Goal: Task Accomplishment & Management: Manage account settings

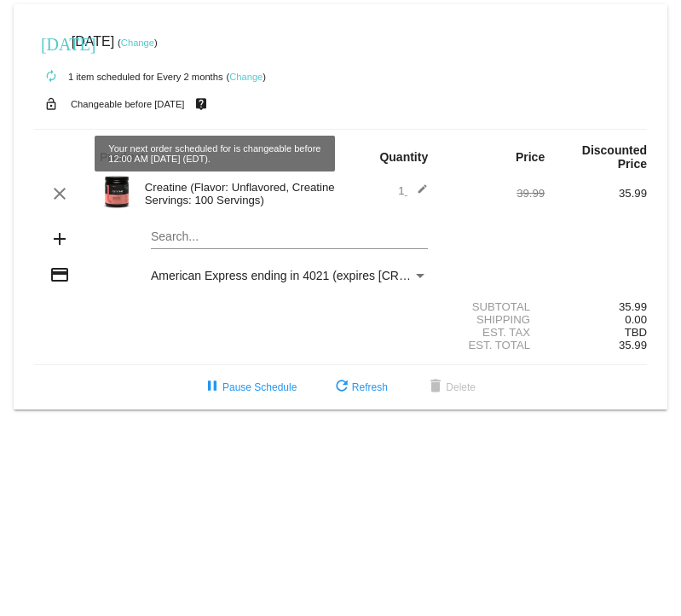
click at [211, 104] on mat-icon "live_help" at bounding box center [201, 104] width 20 height 22
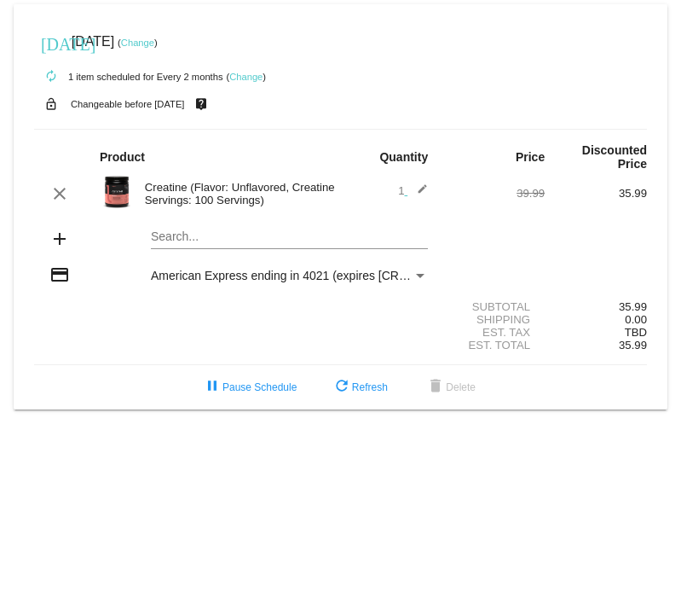
click at [211, 105] on mat-icon "live_help" at bounding box center [201, 104] width 20 height 22
click at [246, 78] on link "Change" at bounding box center [245, 77] width 33 height 10
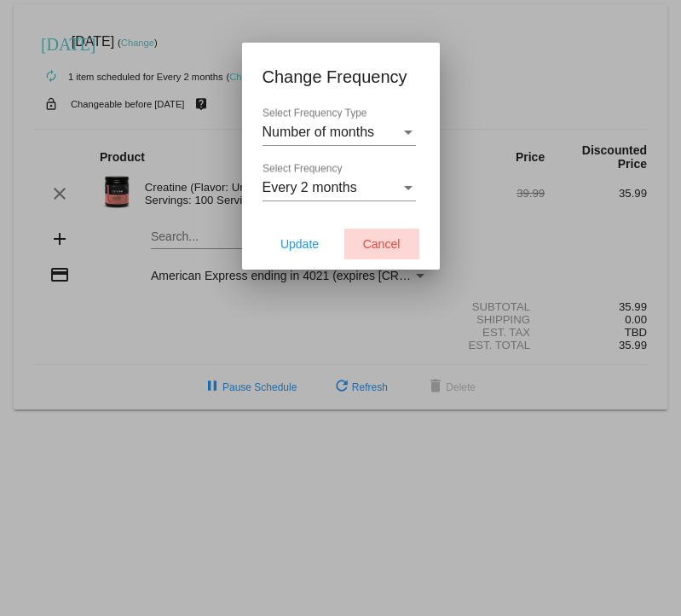
click at [385, 252] on button "Cancel" at bounding box center [381, 243] width 75 height 31
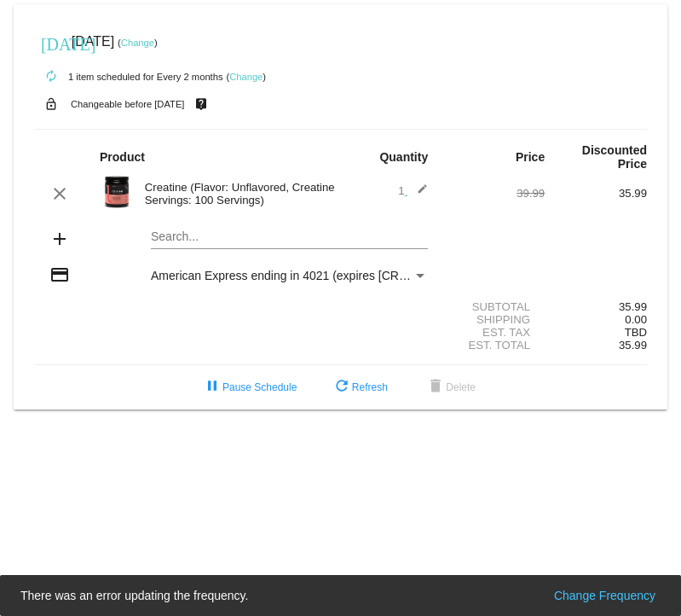
click at [248, 76] on link "Change" at bounding box center [245, 77] width 33 height 10
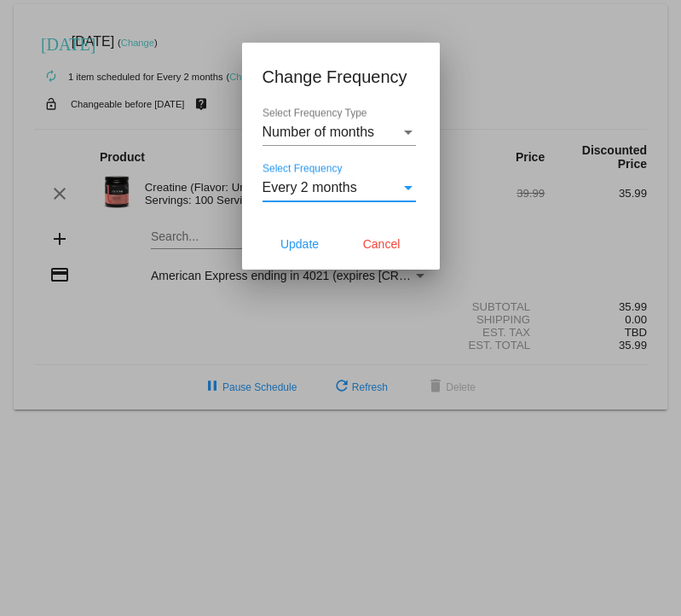
click at [399, 182] on div "Every 2 months" at bounding box center [332, 187] width 138 height 15
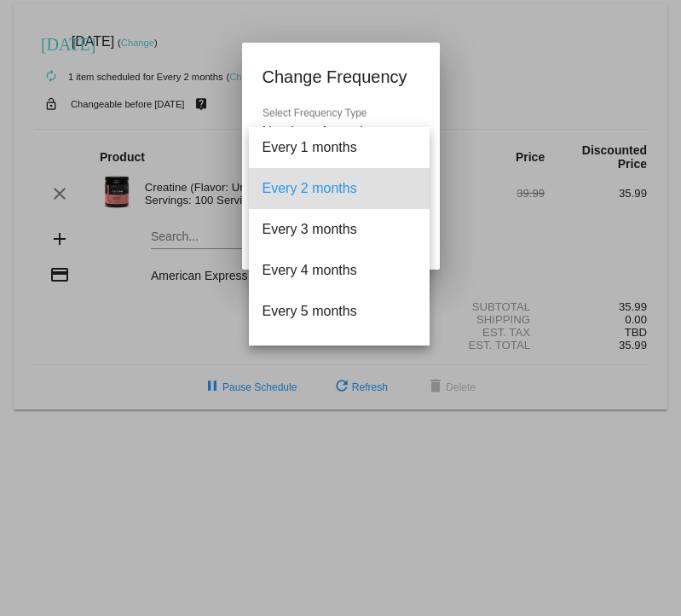
click at [410, 60] on div at bounding box center [340, 308] width 681 height 616
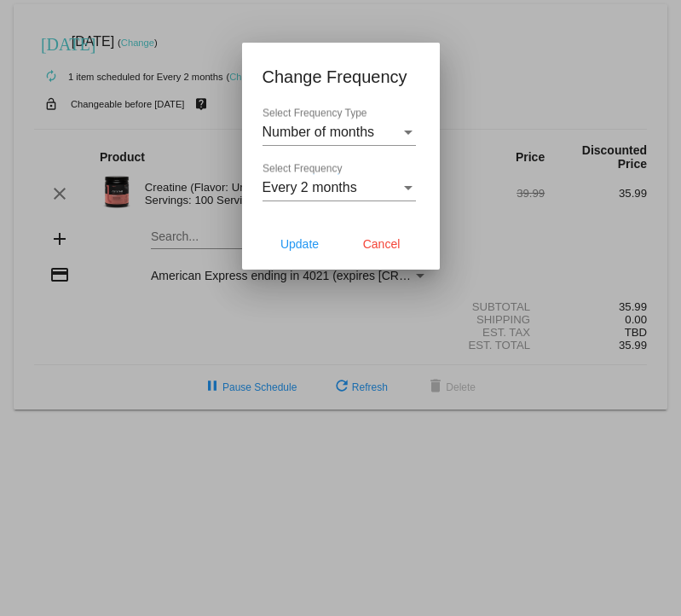
click at [403, 135] on div "Select Frequency Type" at bounding box center [408, 131] width 15 height 15
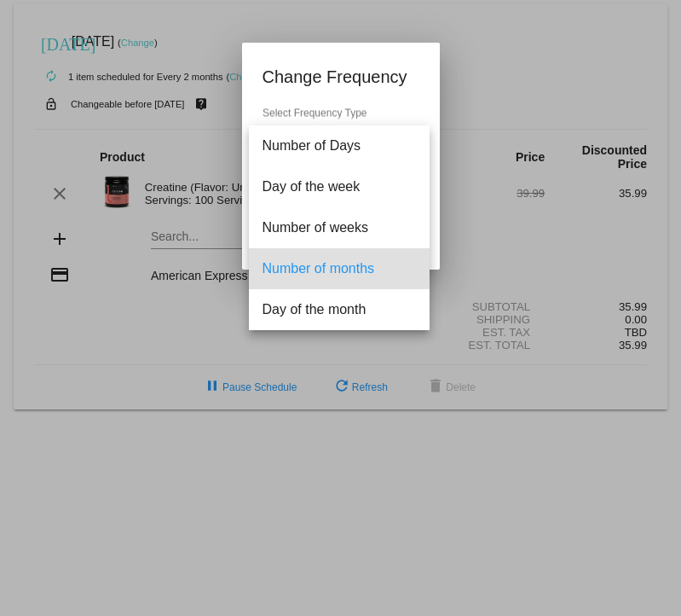
click at [344, 119] on div at bounding box center [340, 308] width 681 height 616
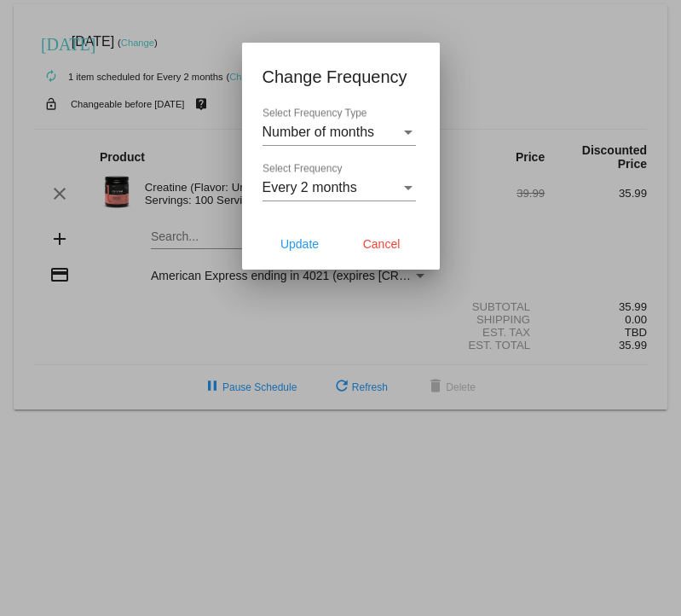
click at [173, 44] on div at bounding box center [340, 308] width 681 height 616
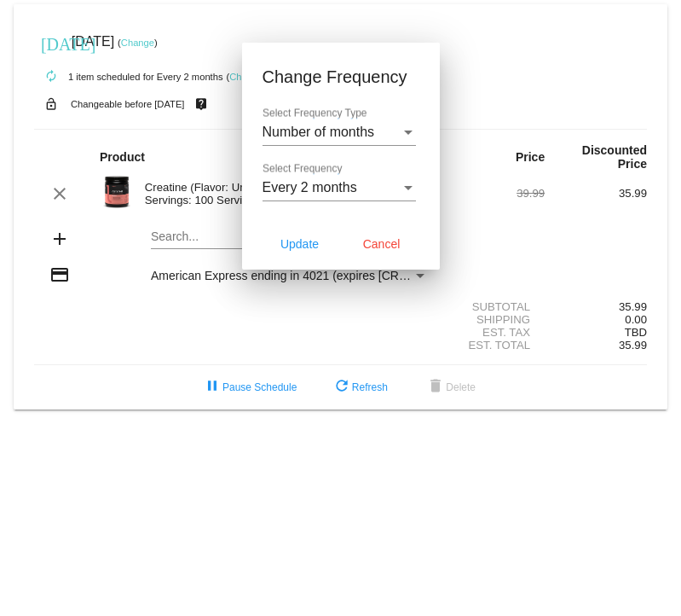
click at [154, 44] on link "Change" at bounding box center [137, 43] width 33 height 10
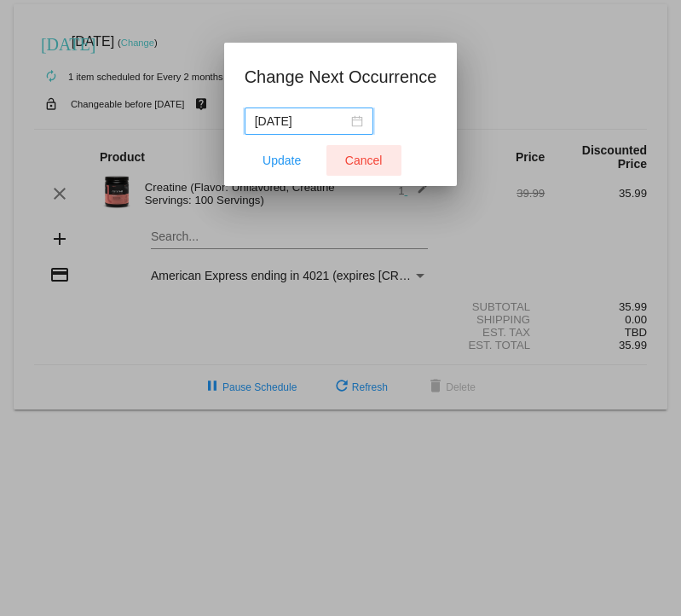
click at [369, 159] on span "Cancel" at bounding box center [364, 160] width 38 height 14
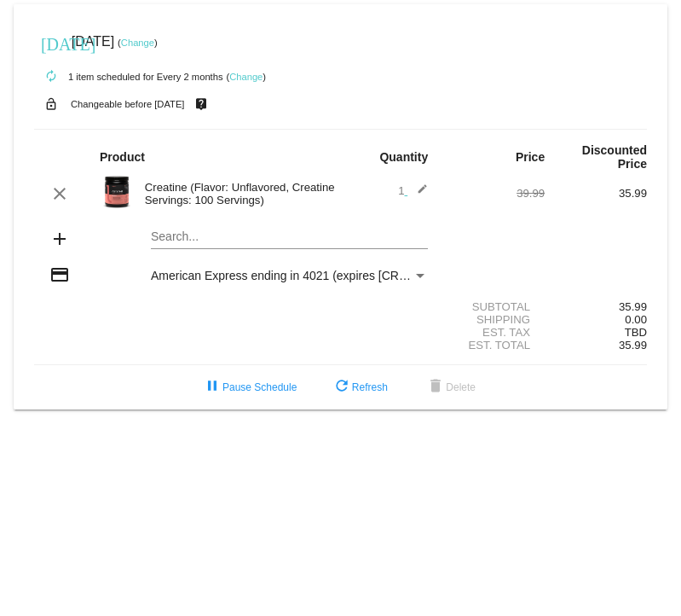
click at [154, 45] on link "Change" at bounding box center [137, 43] width 33 height 10
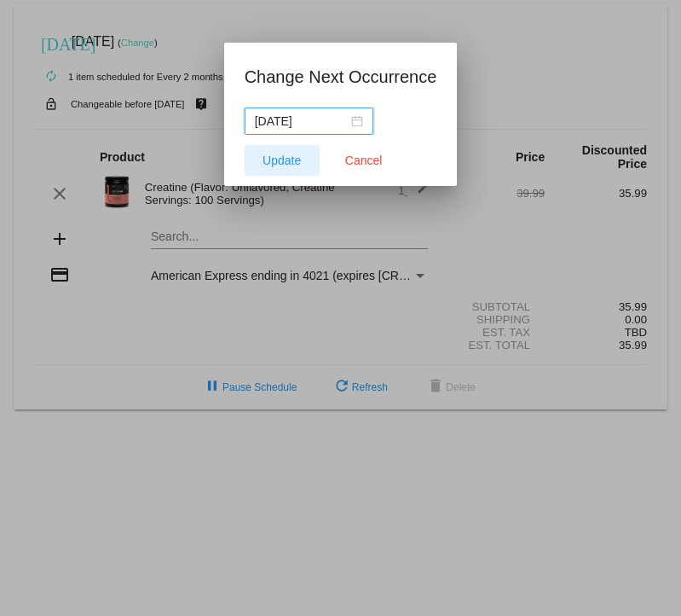
click at [278, 151] on button "Update" at bounding box center [282, 160] width 75 height 31
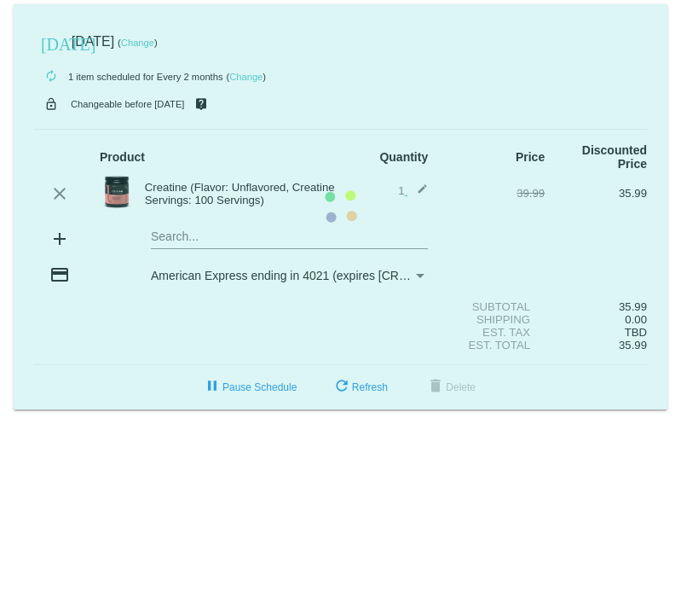
click at [156, 37] on mat-card "today Sep 20 2025 ( Change ) autorenew 1 item scheduled for Every 2 months ( Ch…" at bounding box center [341, 206] width 654 height 405
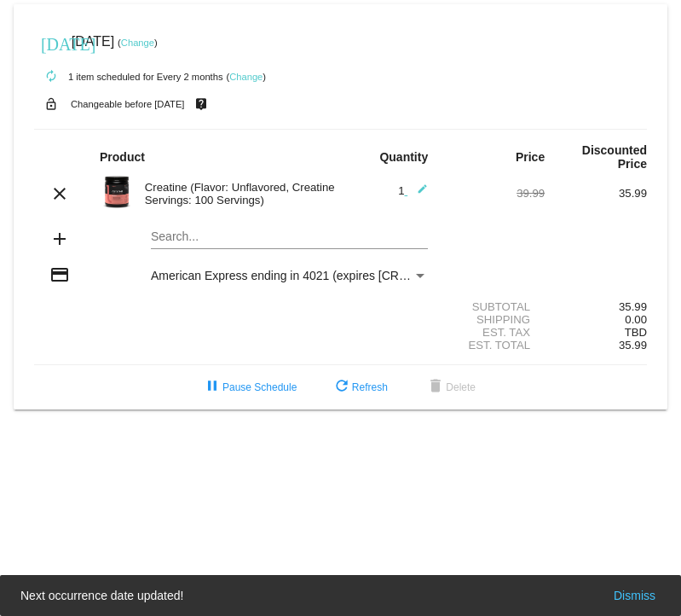
click at [154, 41] on link "Change" at bounding box center [137, 43] width 33 height 10
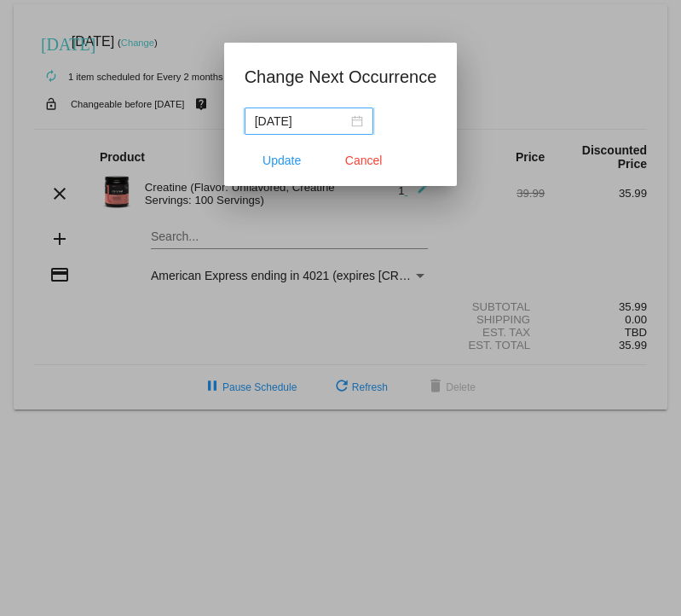
click at [338, 121] on div "2025-09-20" at bounding box center [309, 121] width 108 height 19
click at [55, 236] on div at bounding box center [340, 308] width 681 height 616
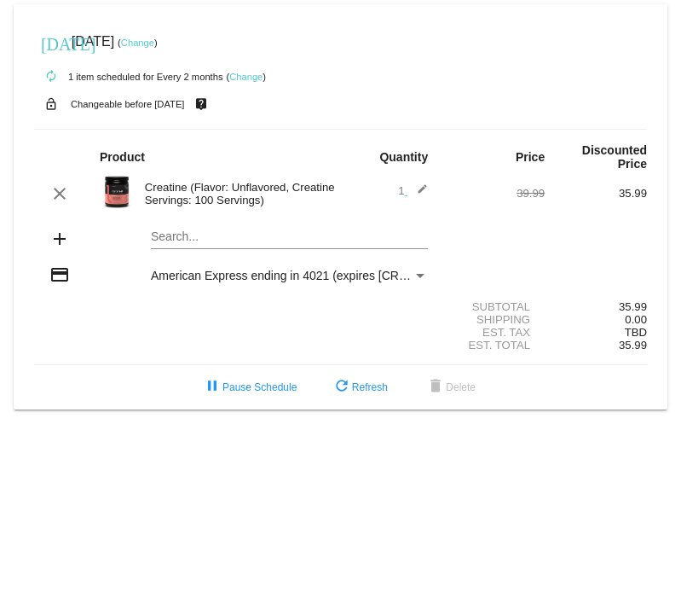
click at [390, 275] on span "American Express ending in 4021 (expires [CREDIT_CARD_DATA])" at bounding box center [331, 276] width 360 height 14
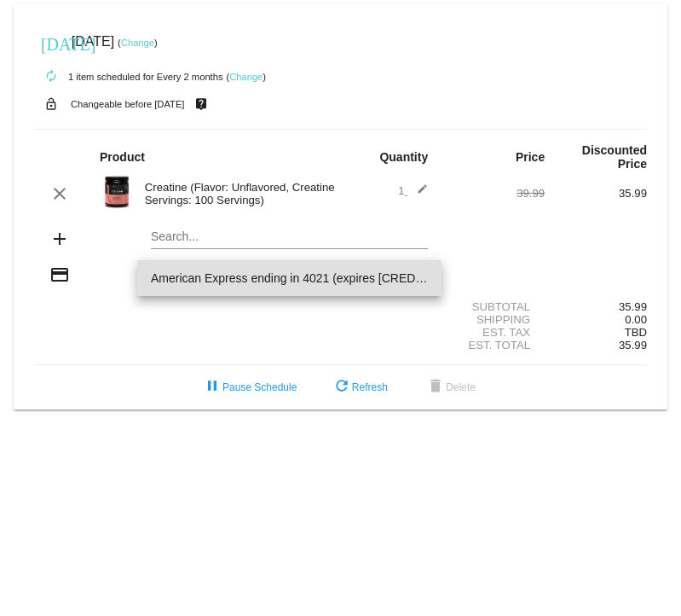
click at [390, 275] on span "American Express ending in 4021 (expires [CREDIT_CARD_DATA])" at bounding box center [289, 278] width 277 height 36
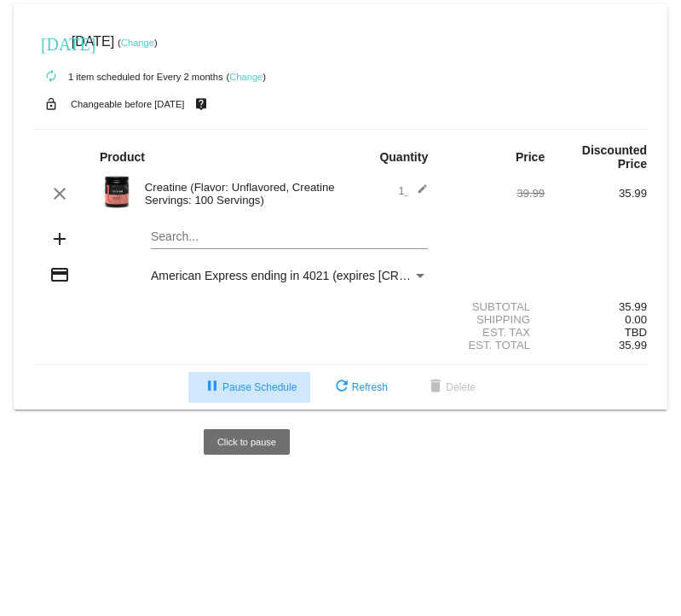
click at [261, 393] on span "pause Pause Schedule" at bounding box center [249, 387] width 95 height 12
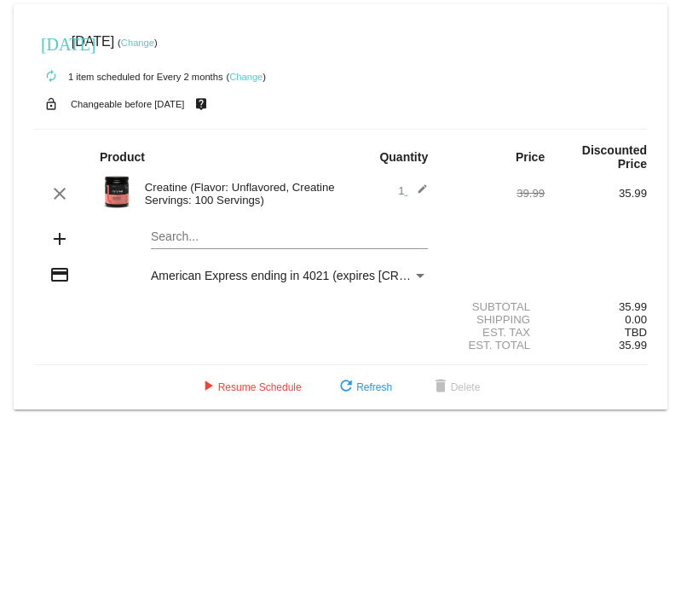
click at [414, 275] on div "Payment Method" at bounding box center [420, 276] width 15 height 14
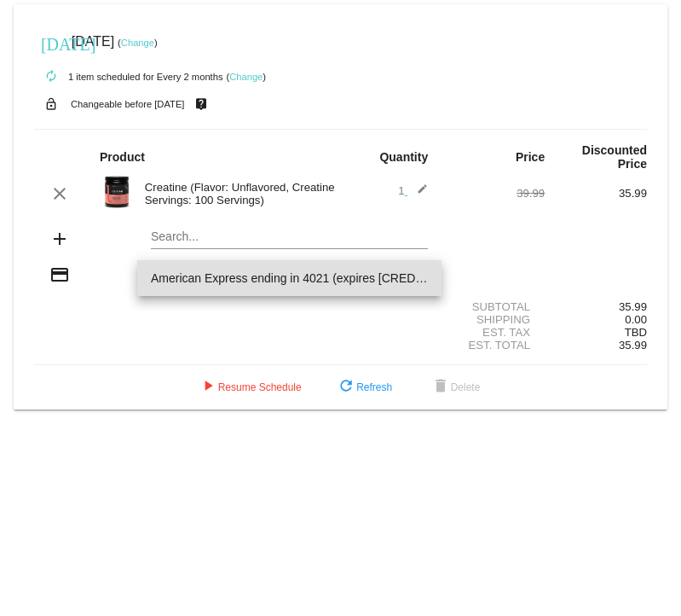
click at [414, 275] on span "American Express ending in 4021 (expires [CREDIT_CARD_DATA])" at bounding box center [289, 278] width 277 height 36
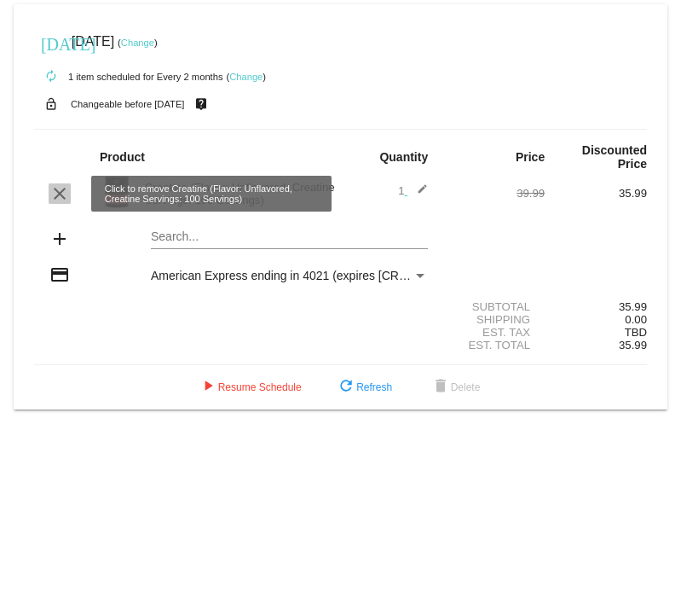
click at [61, 195] on mat-icon "clear" at bounding box center [59, 193] width 20 height 20
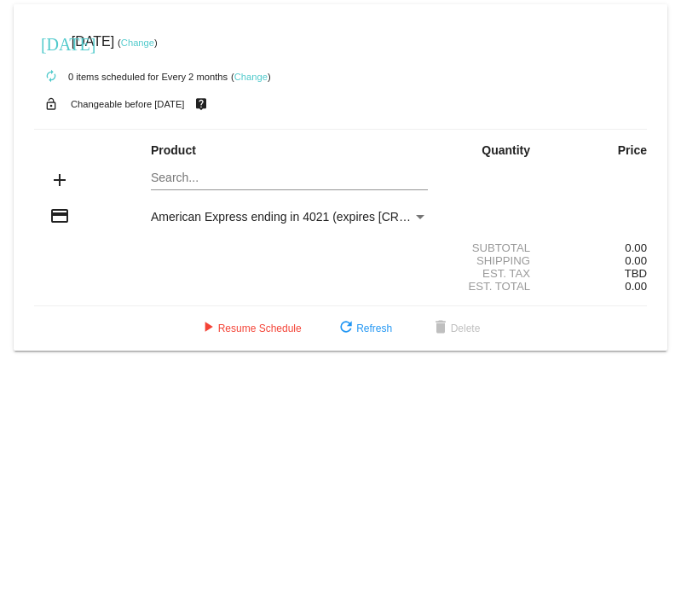
click at [53, 42] on mat-icon "[DATE]" at bounding box center [51, 42] width 20 height 20
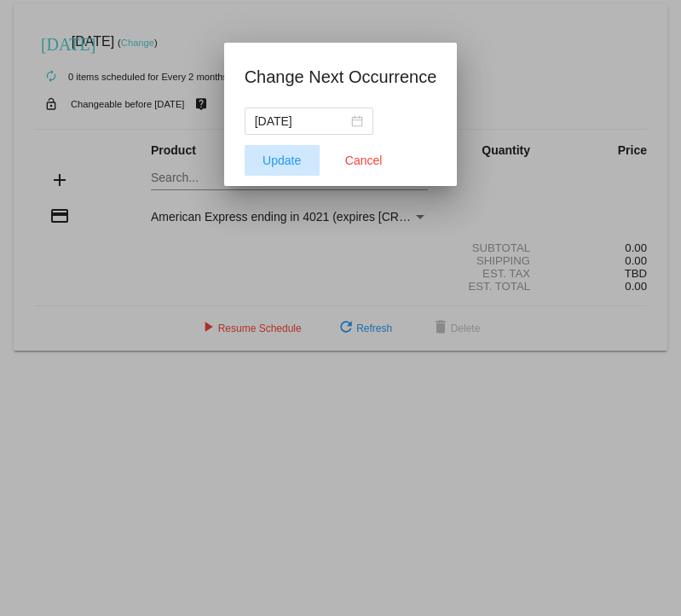
click at [290, 156] on span "Update" at bounding box center [282, 160] width 38 height 14
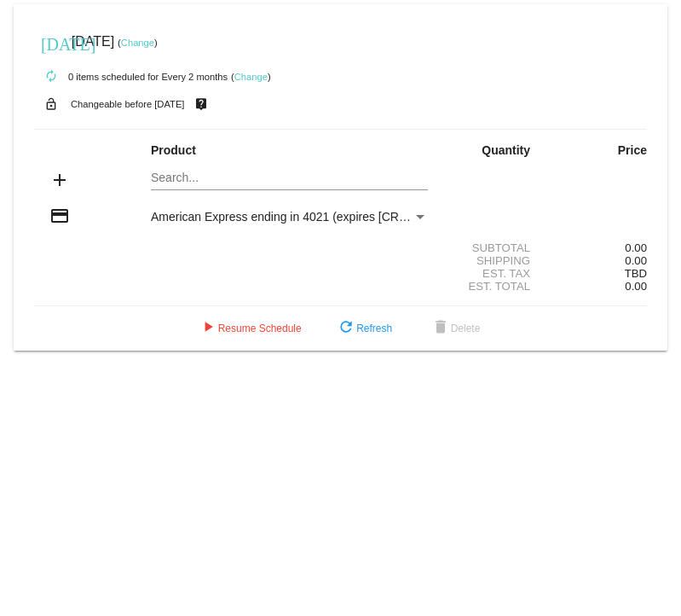
click at [85, 327] on div "play_arrow Resume Schedule refresh Refresh delete Delete" at bounding box center [340, 328] width 640 height 31
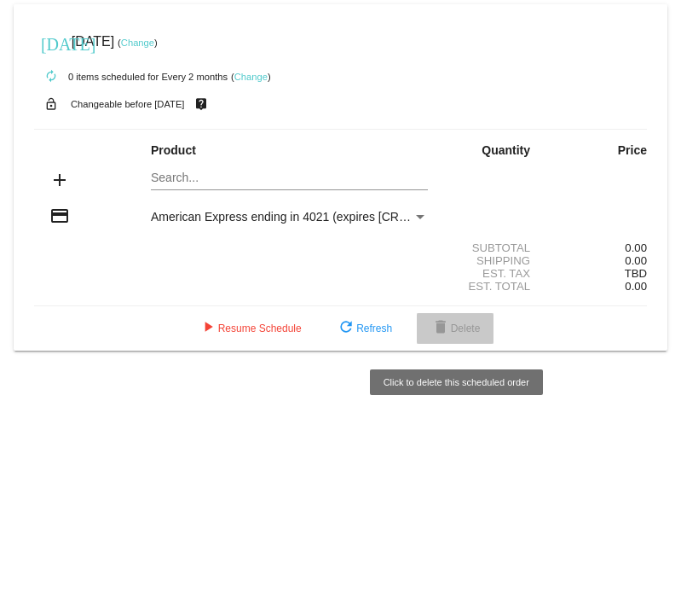
click at [444, 331] on mat-icon "delete" at bounding box center [441, 328] width 20 height 20
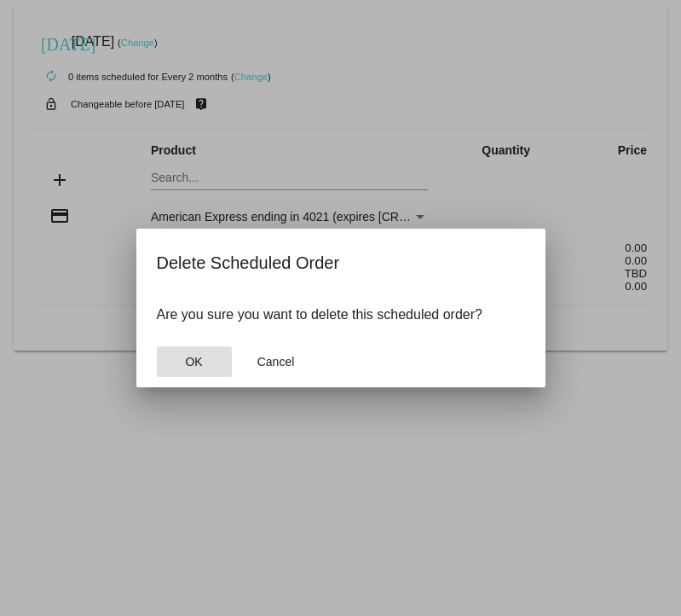
click at [210, 364] on button "OK" at bounding box center [194, 361] width 75 height 31
